Goal: Task Accomplishment & Management: Use online tool/utility

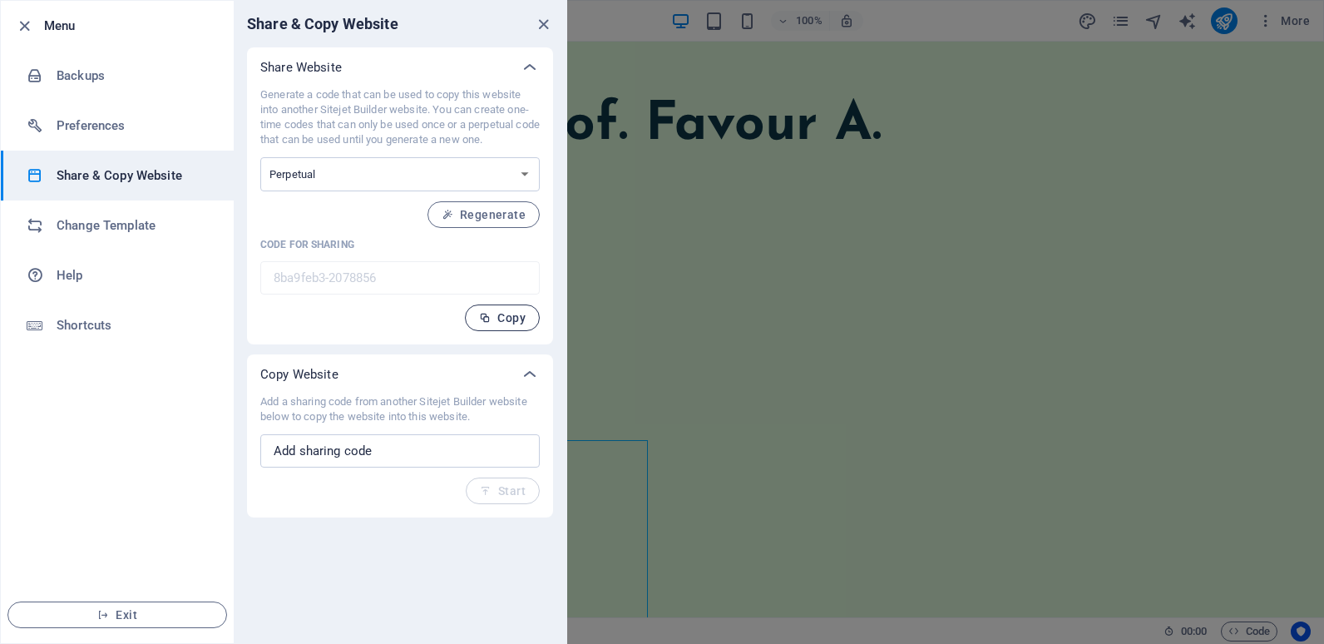
click at [513, 314] on span "Copy" at bounding box center [502, 317] width 47 height 13
click at [548, 23] on icon "close" at bounding box center [543, 24] width 19 height 19
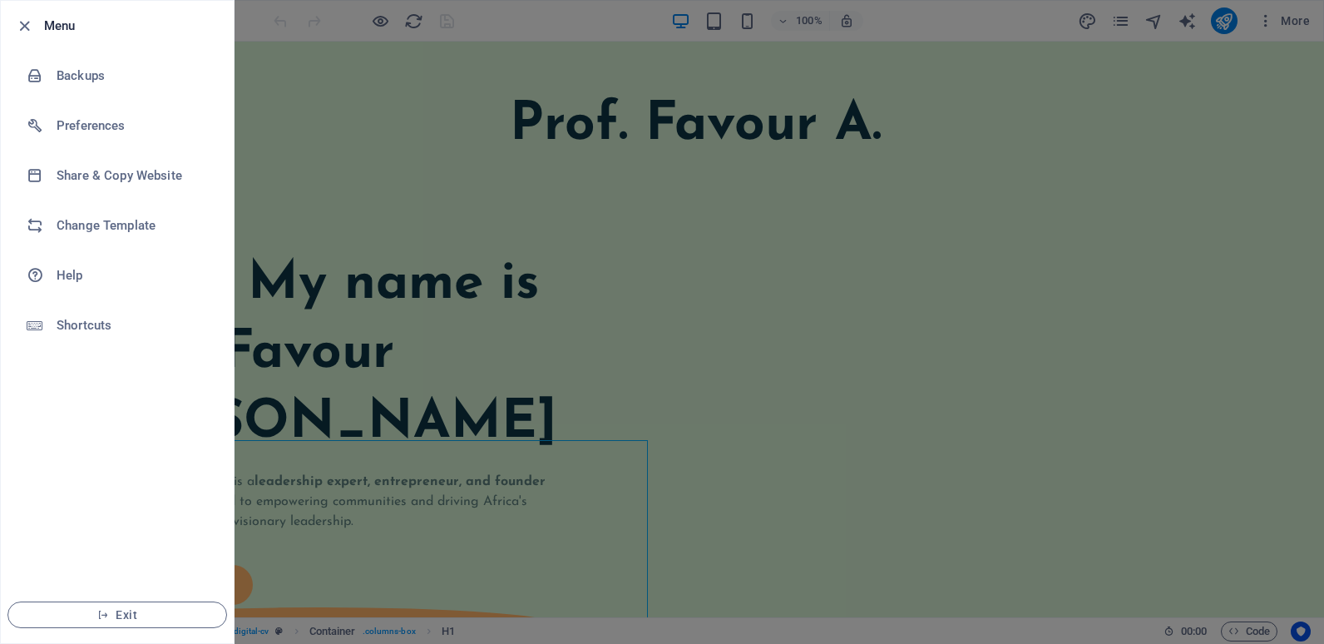
click at [0, 0] on icon "button" at bounding box center [0, 0] width 0 height 0
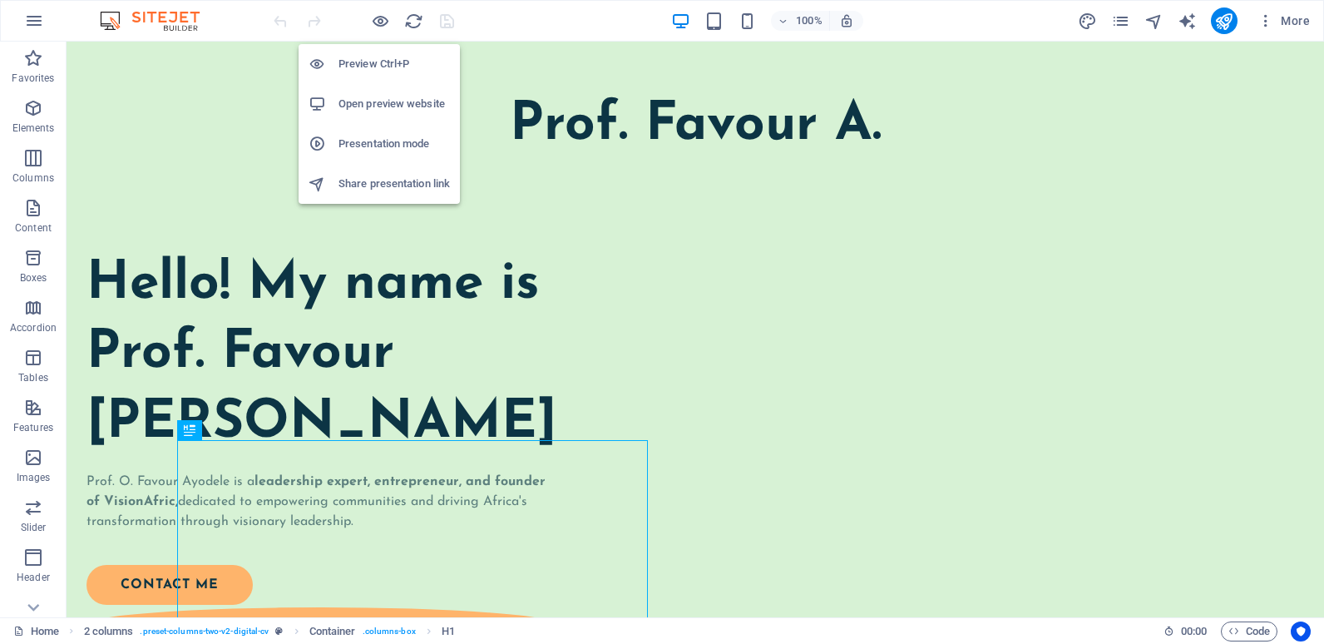
click at [392, 95] on h6 "Open preview website" at bounding box center [394, 104] width 111 height 20
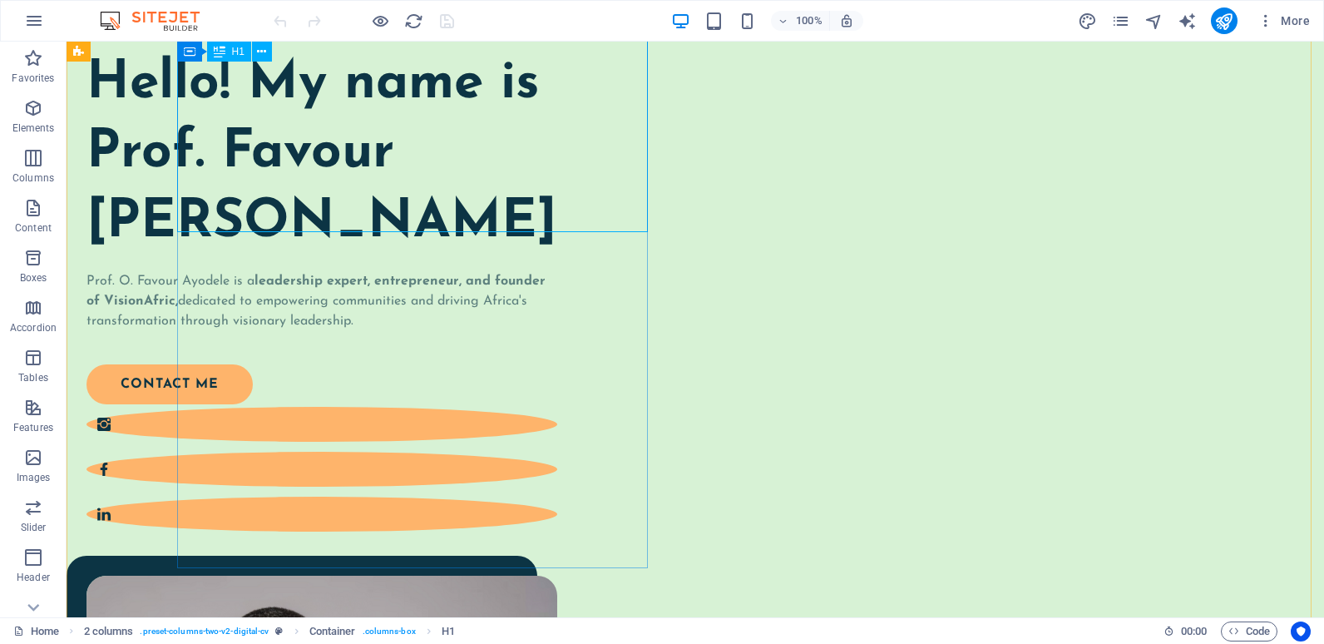
scroll to position [83, 0]
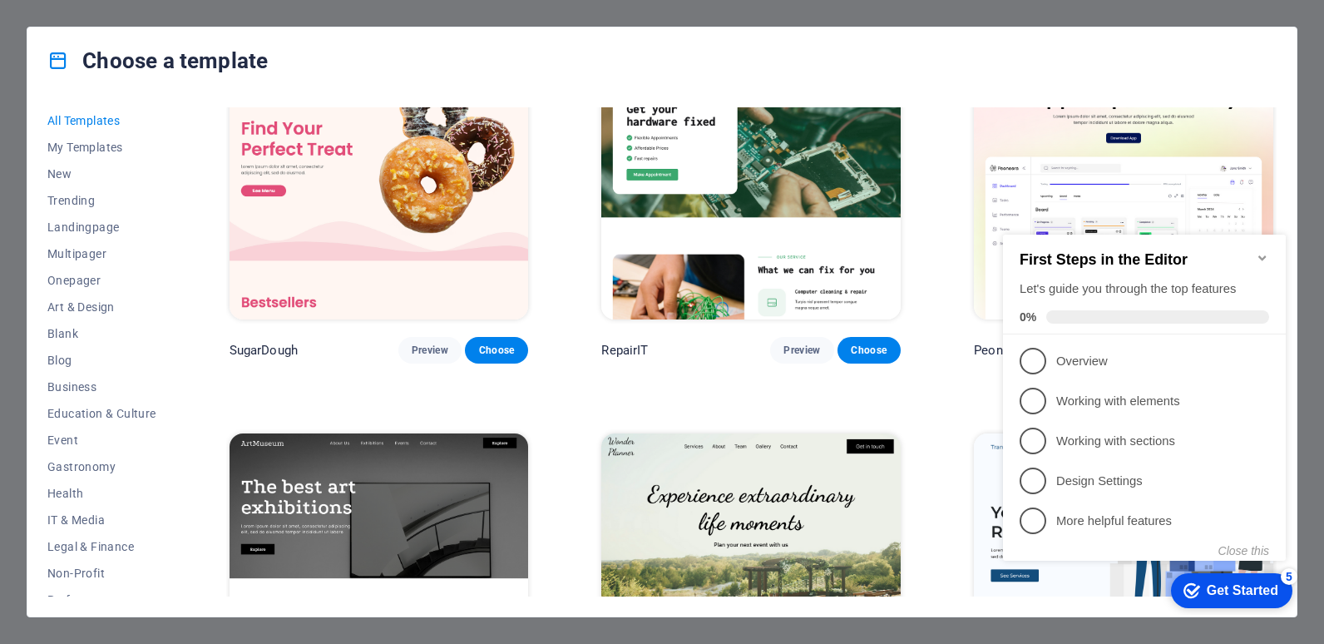
scroll to position [83, 0]
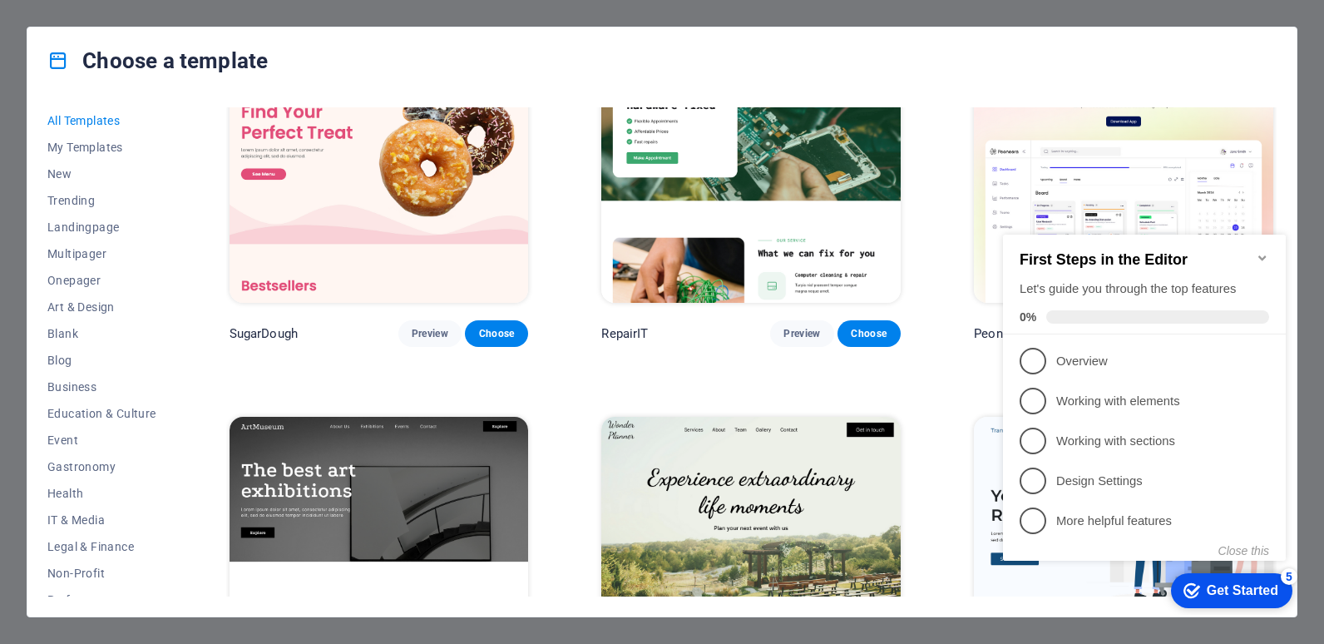
click at [1258, 242] on div "First Steps in the Editor Let's guide you through the top features 0%" at bounding box center [1144, 285] width 283 height 100
click at [1258, 251] on icon "Minimize checklist" at bounding box center [1262, 257] width 13 height 13
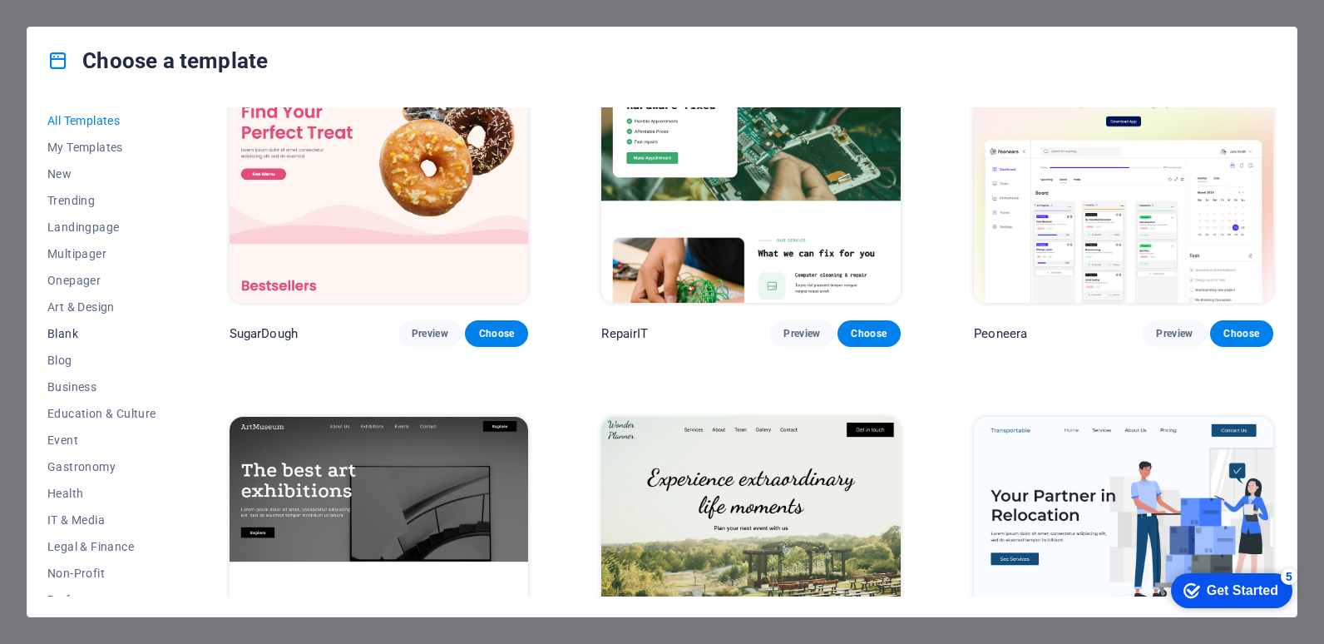
click at [59, 327] on span "Blank" at bounding box center [101, 333] width 109 height 13
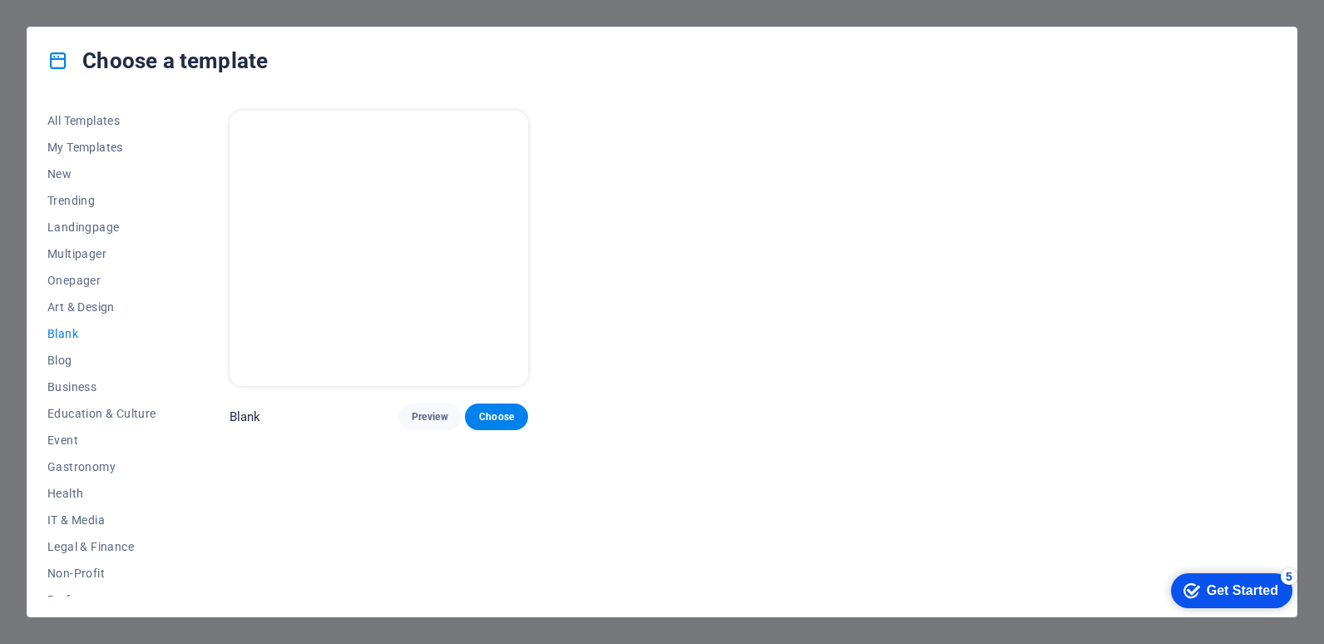
scroll to position [0, 0]
click at [510, 410] on span "Choose" at bounding box center [496, 416] width 37 height 13
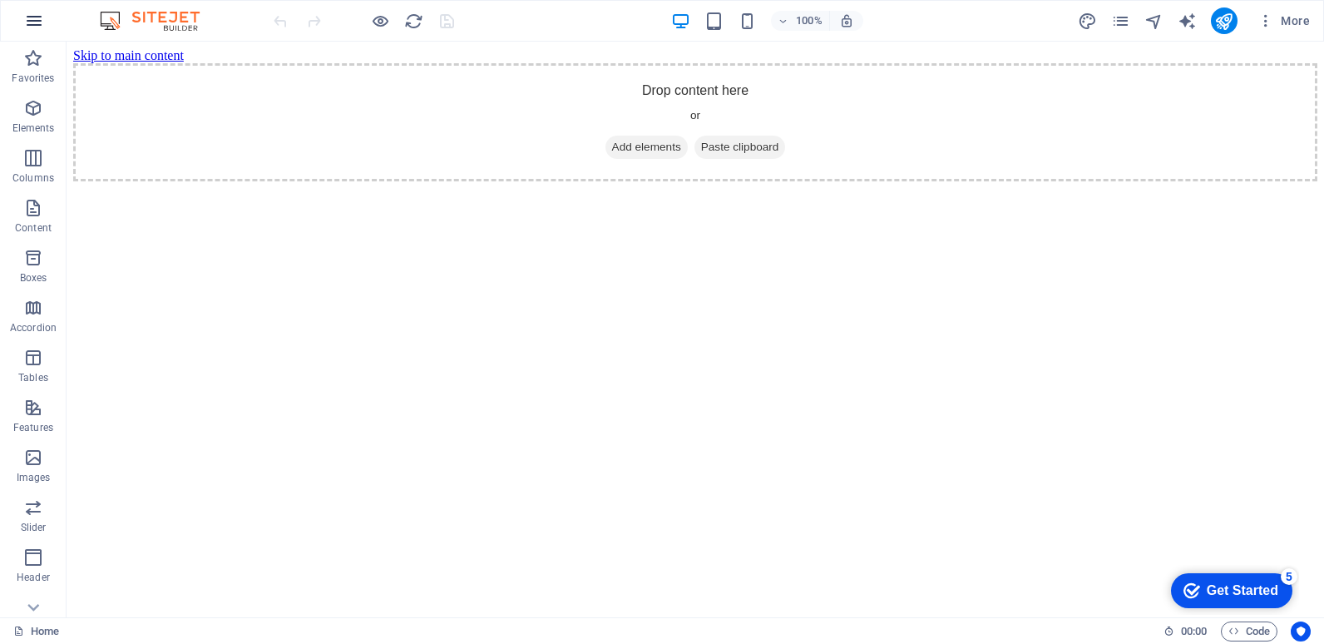
click at [39, 23] on icon "button" at bounding box center [34, 21] width 20 height 20
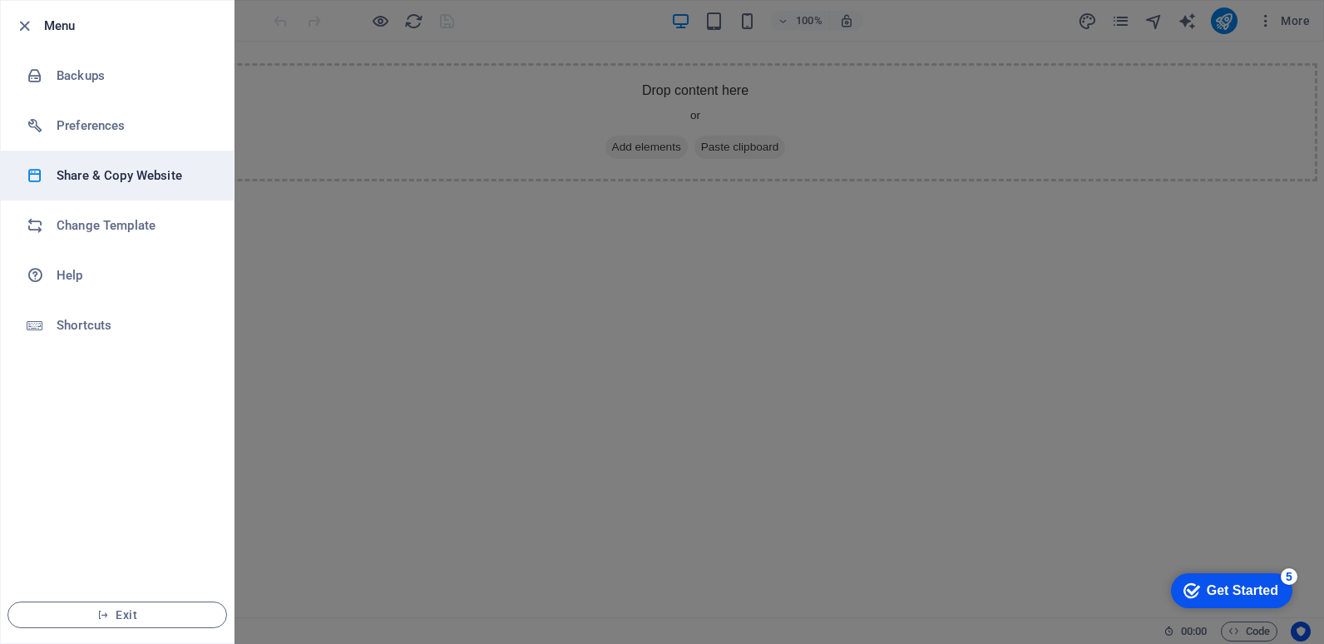
click at [83, 186] on li "Share & Copy Website" at bounding box center [117, 176] width 233 height 50
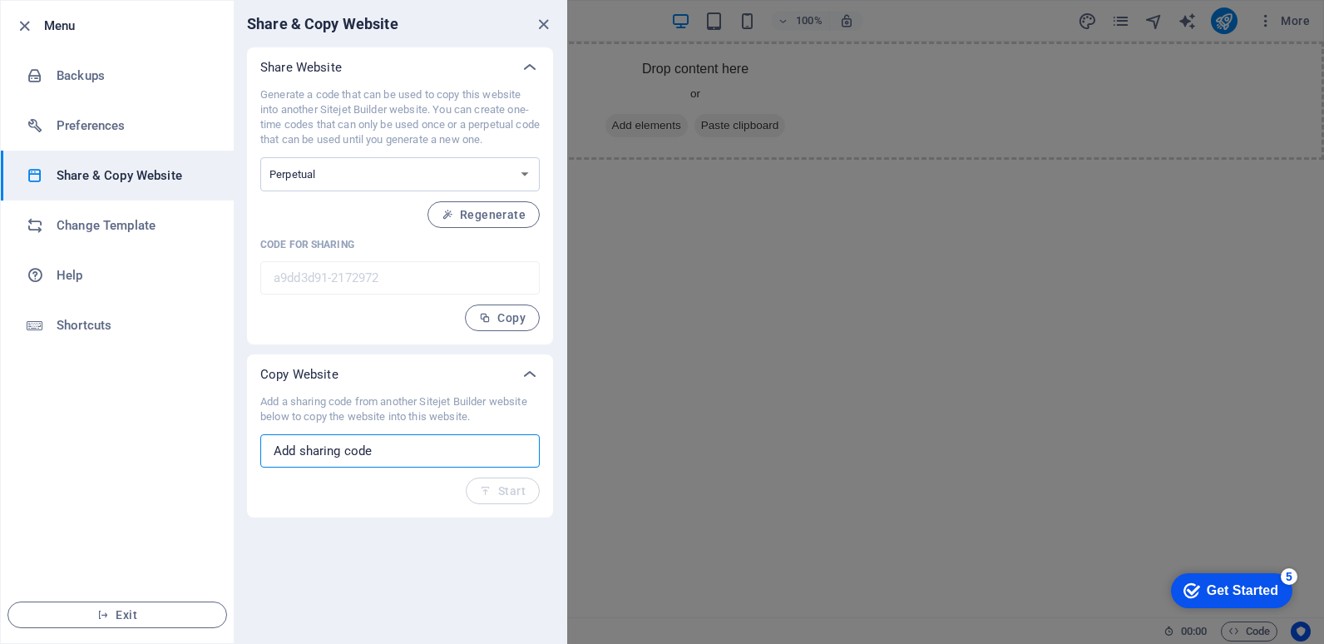
click at [299, 448] on input "text" at bounding box center [400, 450] width 280 height 33
paste input "8ba9feb3-2078856"
type input "8ba9feb3-2078856"
click at [522, 493] on span "Start" at bounding box center [503, 490] width 46 height 13
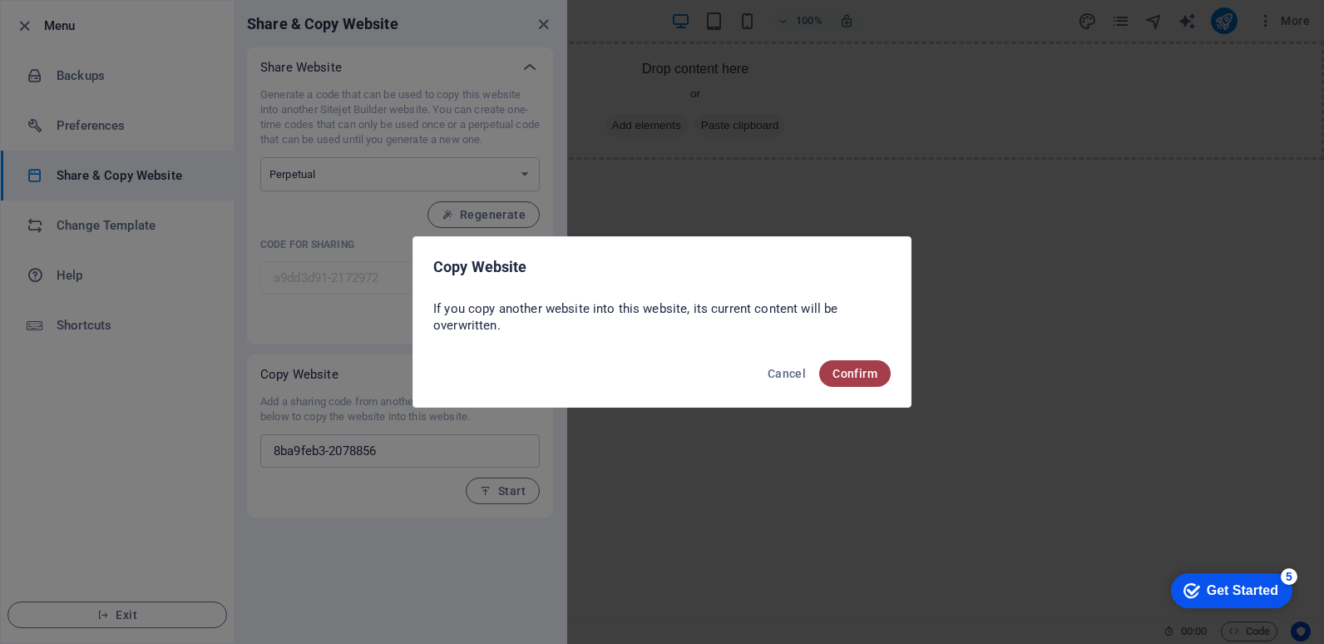
click at [855, 365] on button "Confirm" at bounding box center [855, 373] width 72 height 27
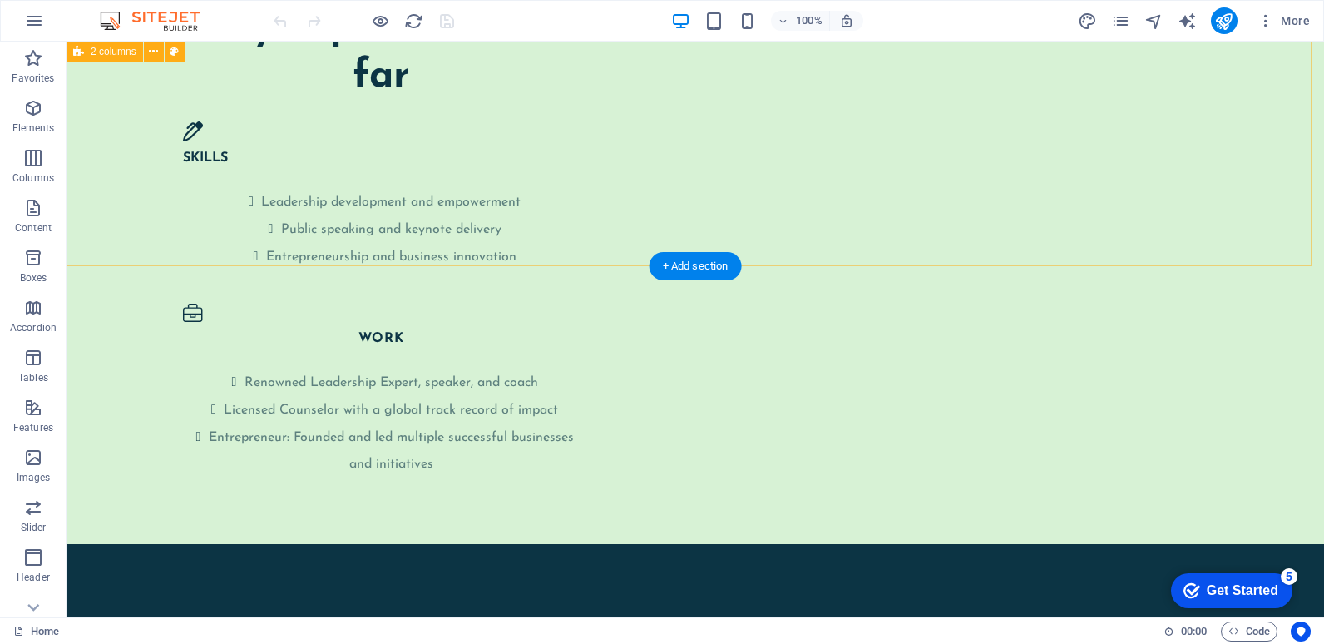
scroll to position [3852, 0]
